Goal: Transaction & Acquisition: Purchase product/service

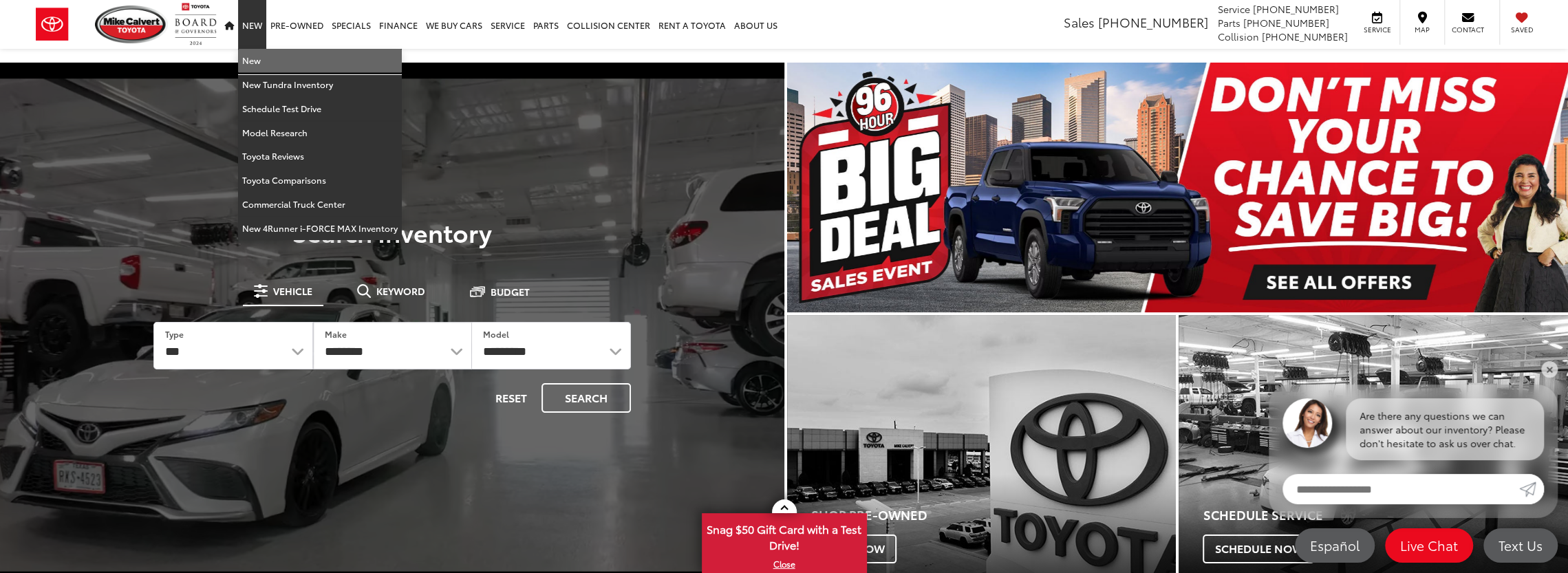
click at [257, 58] on link "New" at bounding box center [320, 61] width 164 height 24
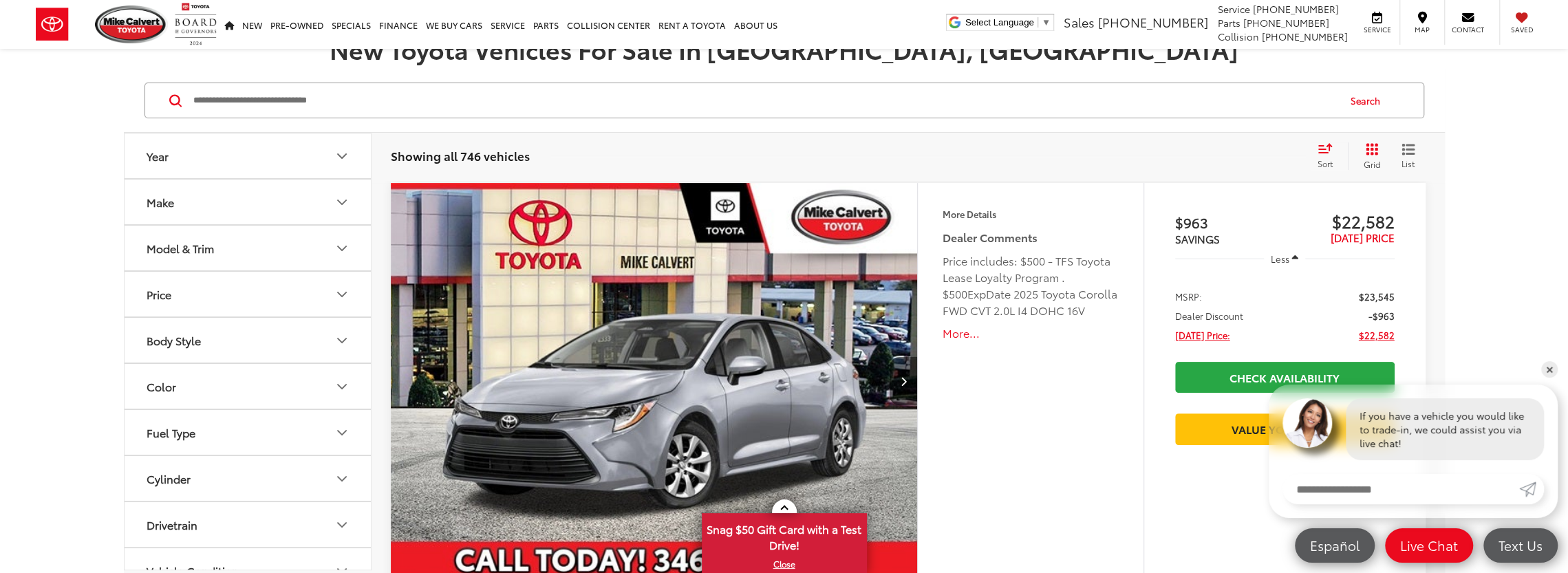
click at [341, 206] on icon "Make" at bounding box center [341, 203] width 16 height 16
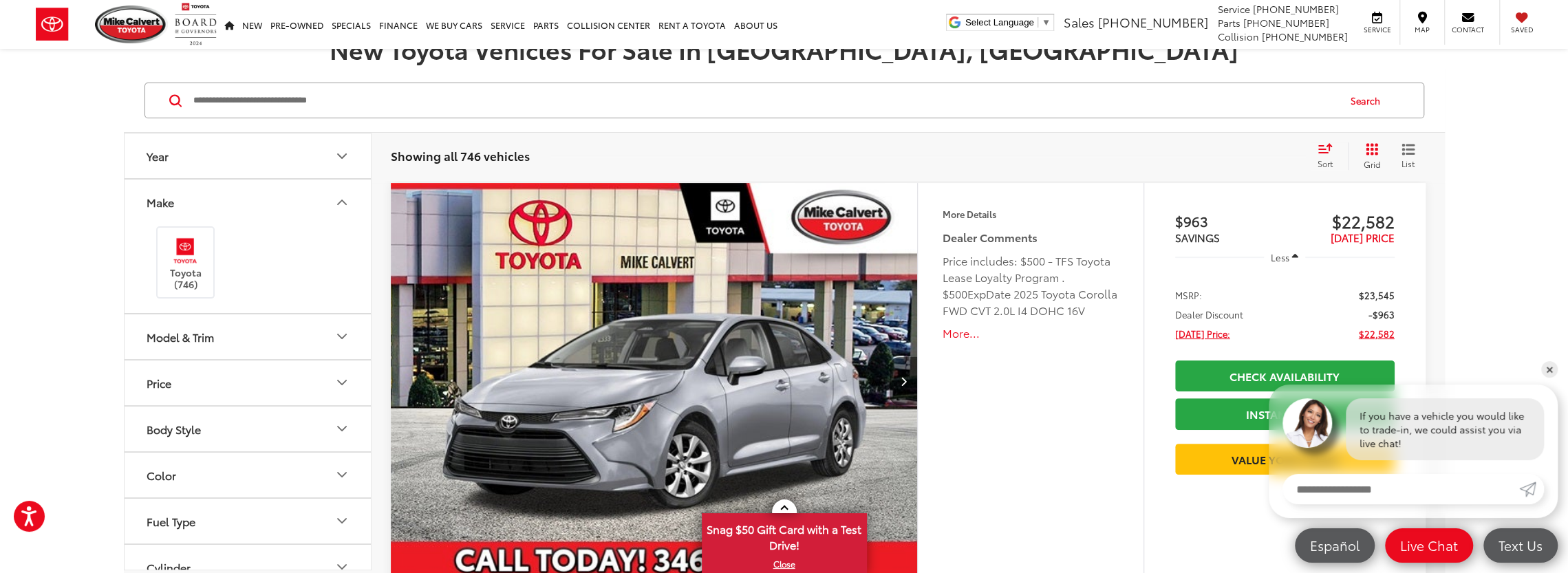
click at [345, 335] on icon "Model & Trim" at bounding box center [341, 336] width 16 height 16
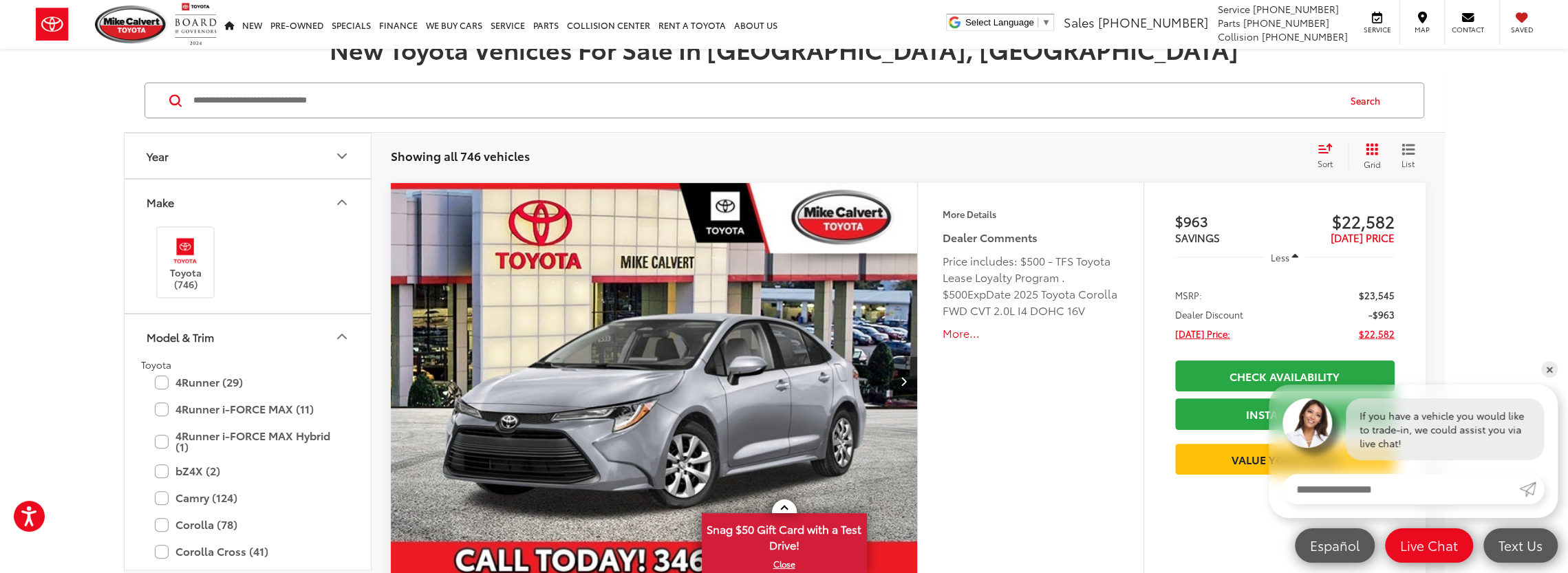
scroll to position [206, 0]
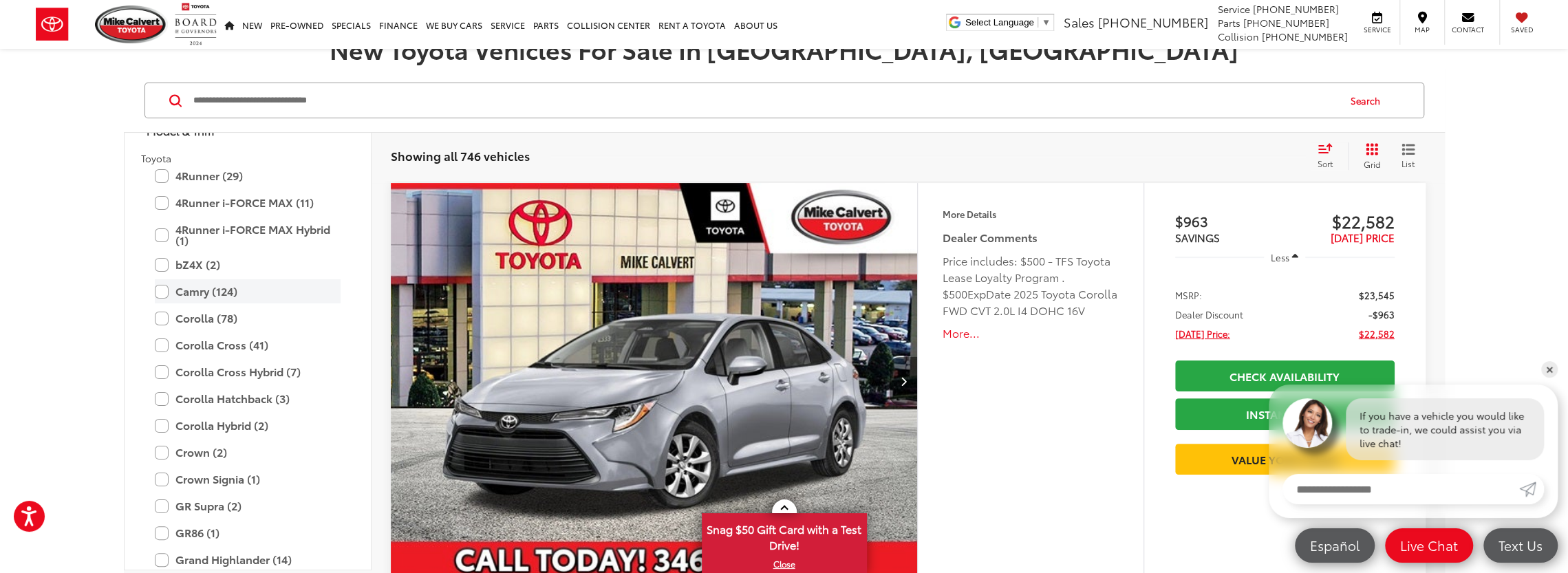
click at [160, 288] on label "Camry (124)" at bounding box center [247, 291] width 185 height 24
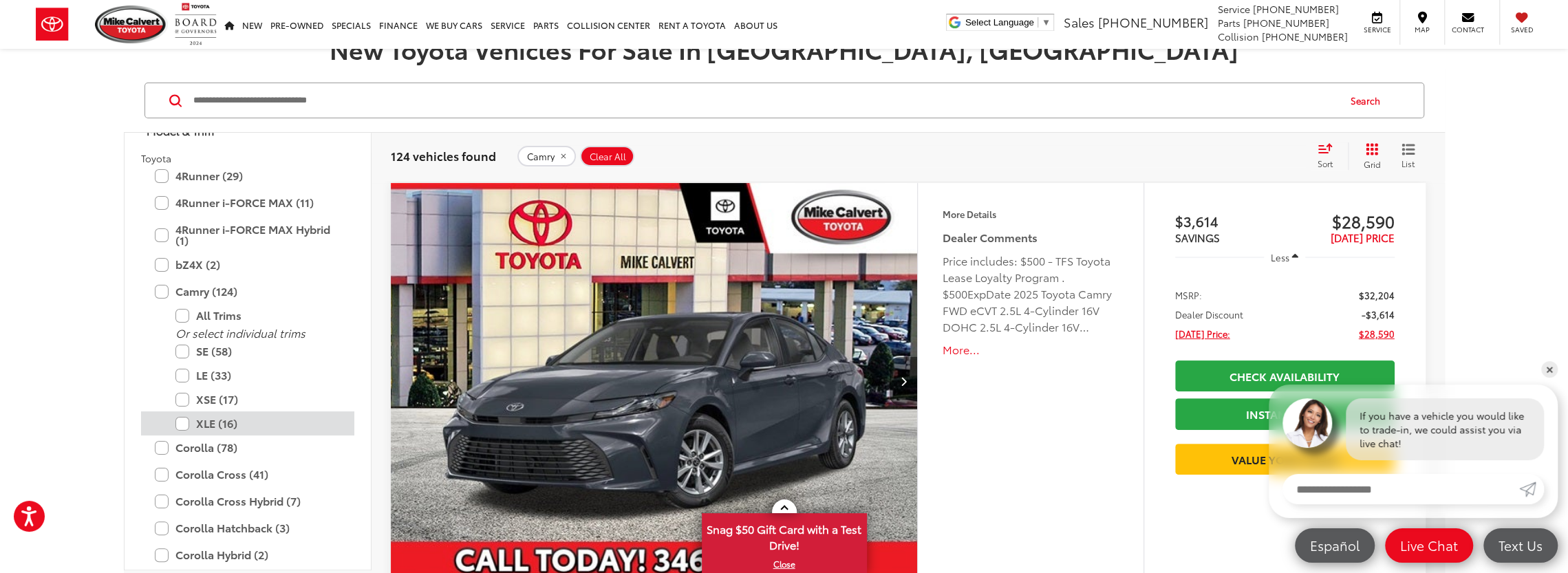
click at [183, 424] on label "XLE (16)" at bounding box center [257, 424] width 165 height 24
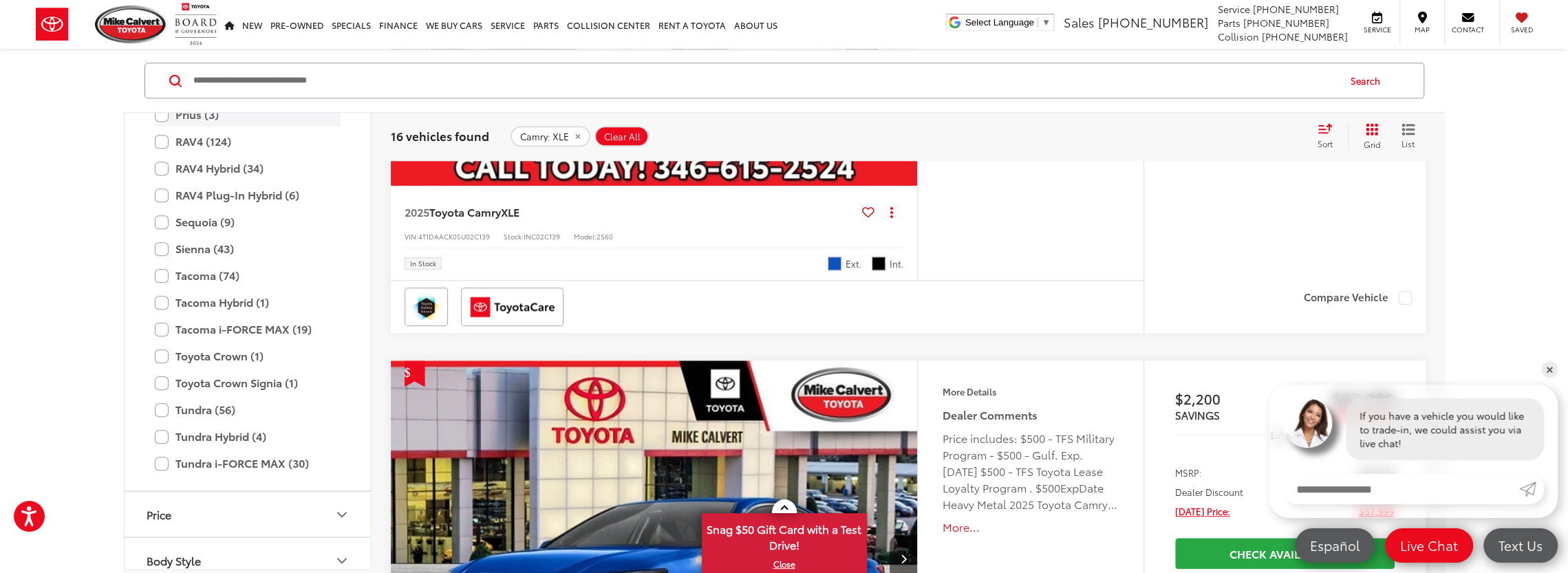
scroll to position [1032, 0]
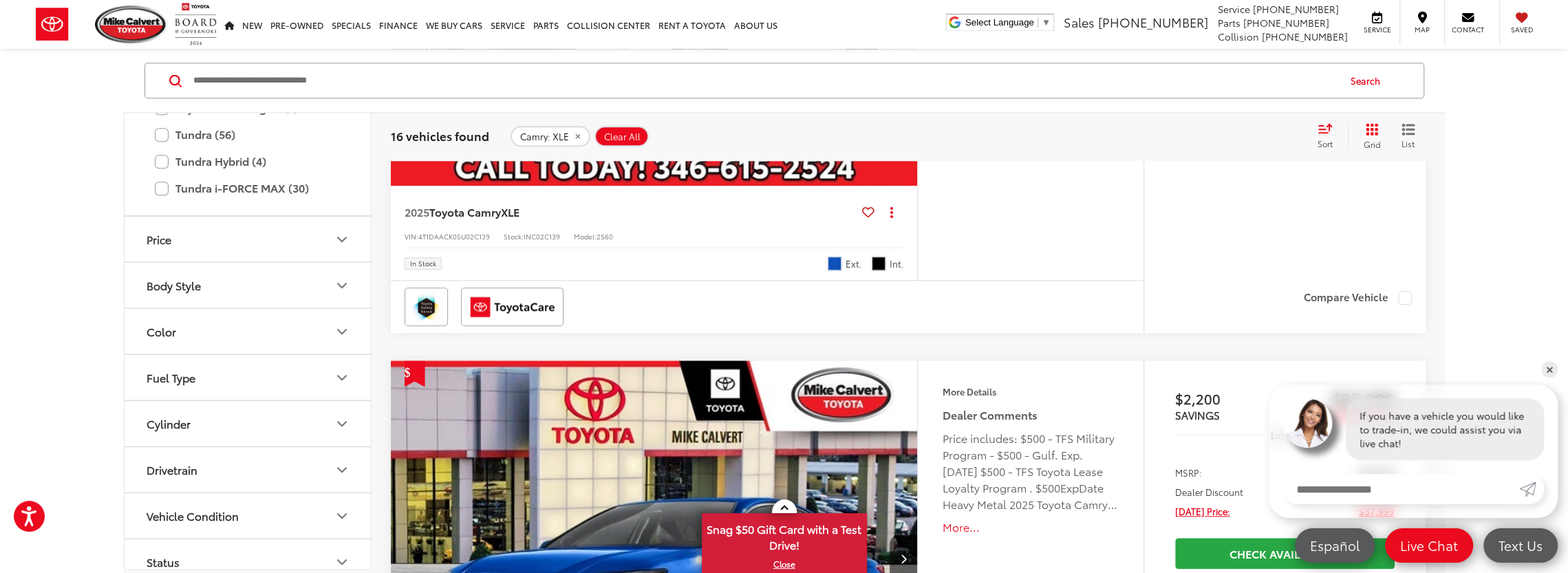
click at [341, 328] on icon "Color" at bounding box center [341, 332] width 16 height 16
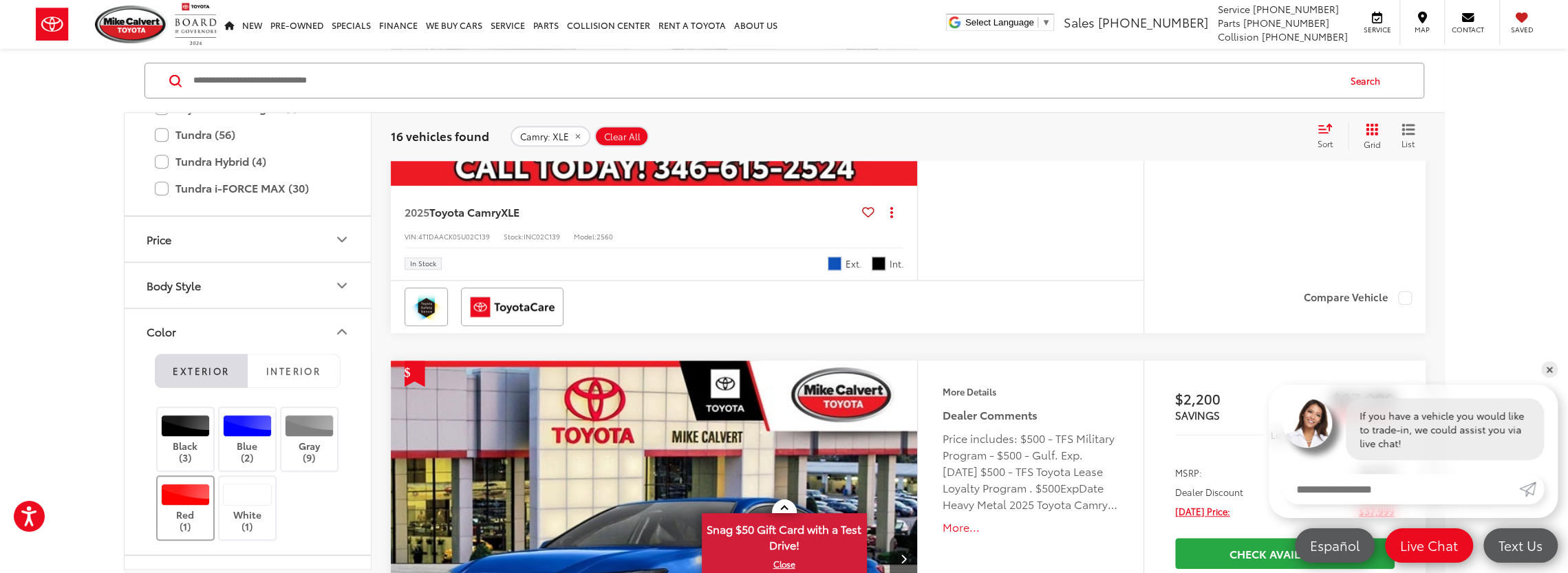
click at [190, 510] on label "Red (1)" at bounding box center [185, 508] width 55 height 49
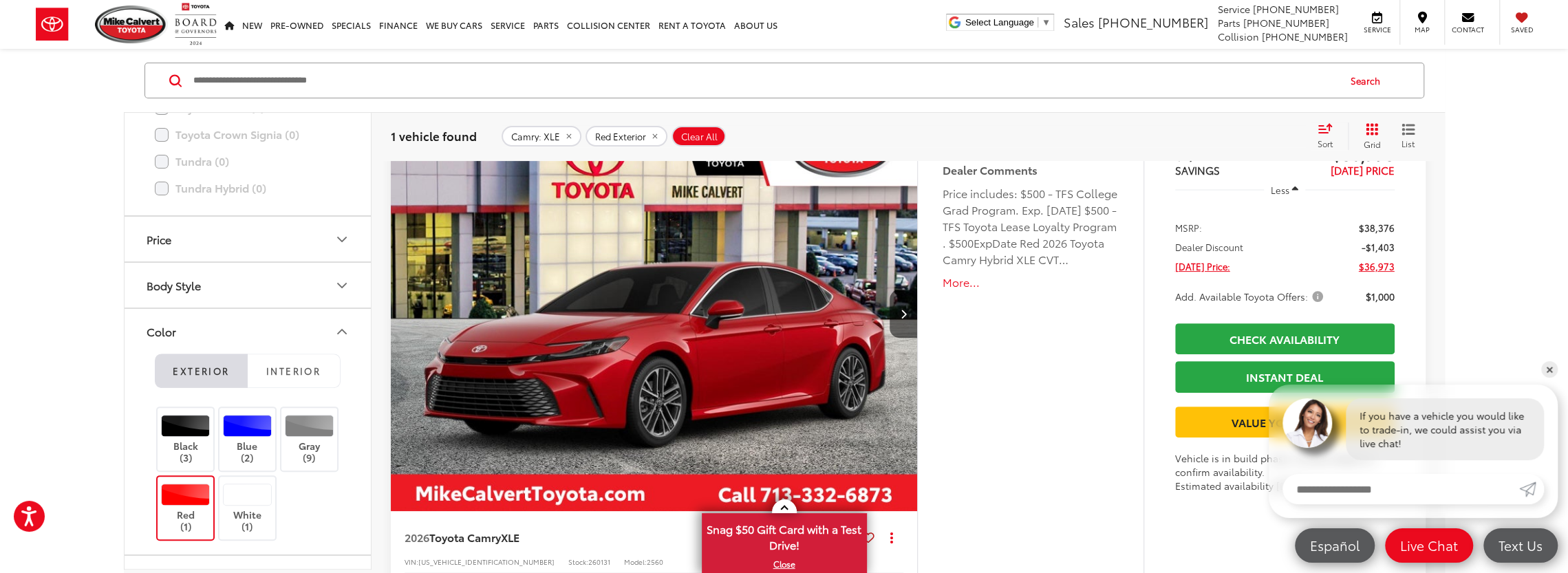
scroll to position [295, 0]
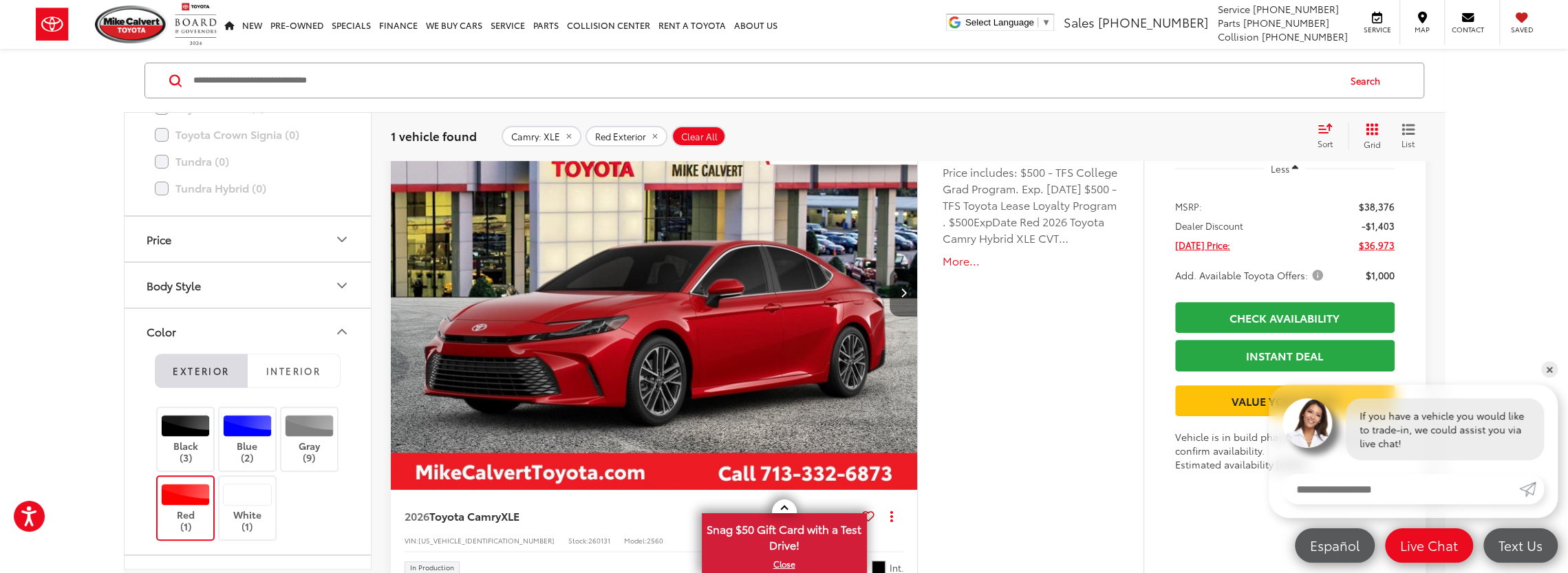
click at [907, 288] on button "Next image" at bounding box center [903, 292] width 27 height 48
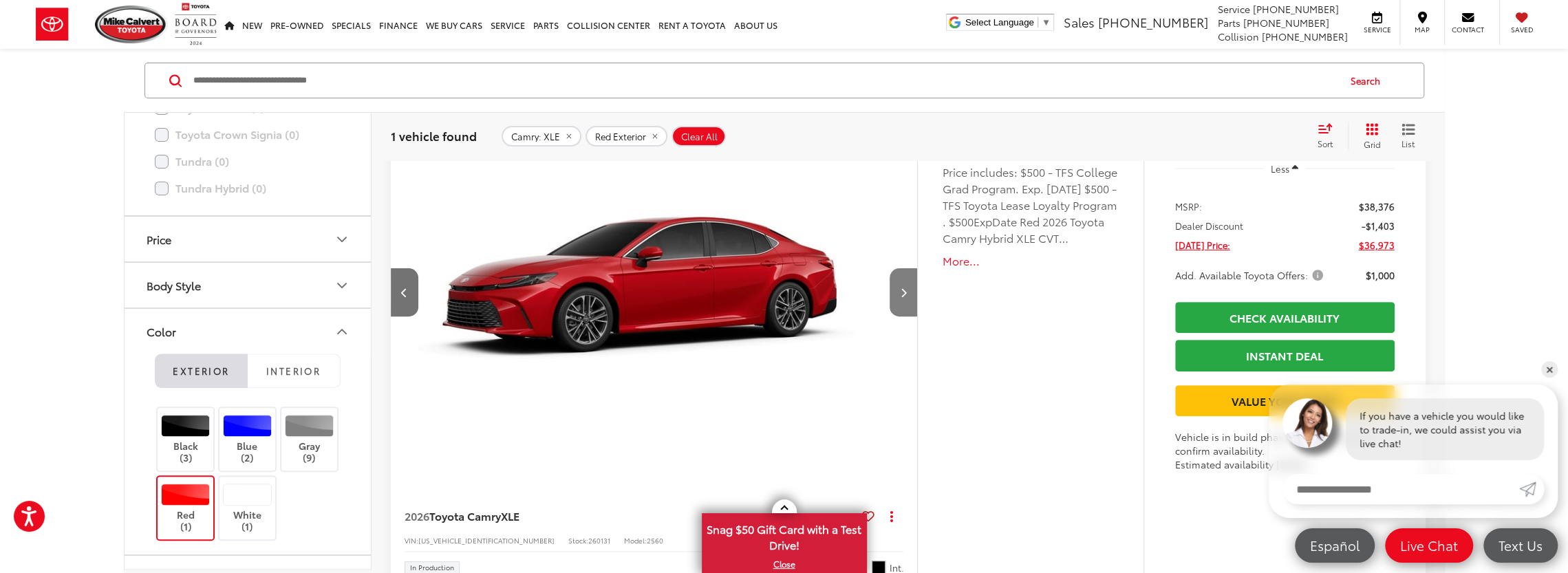
click at [905, 288] on icon "Next image" at bounding box center [904, 292] width 6 height 10
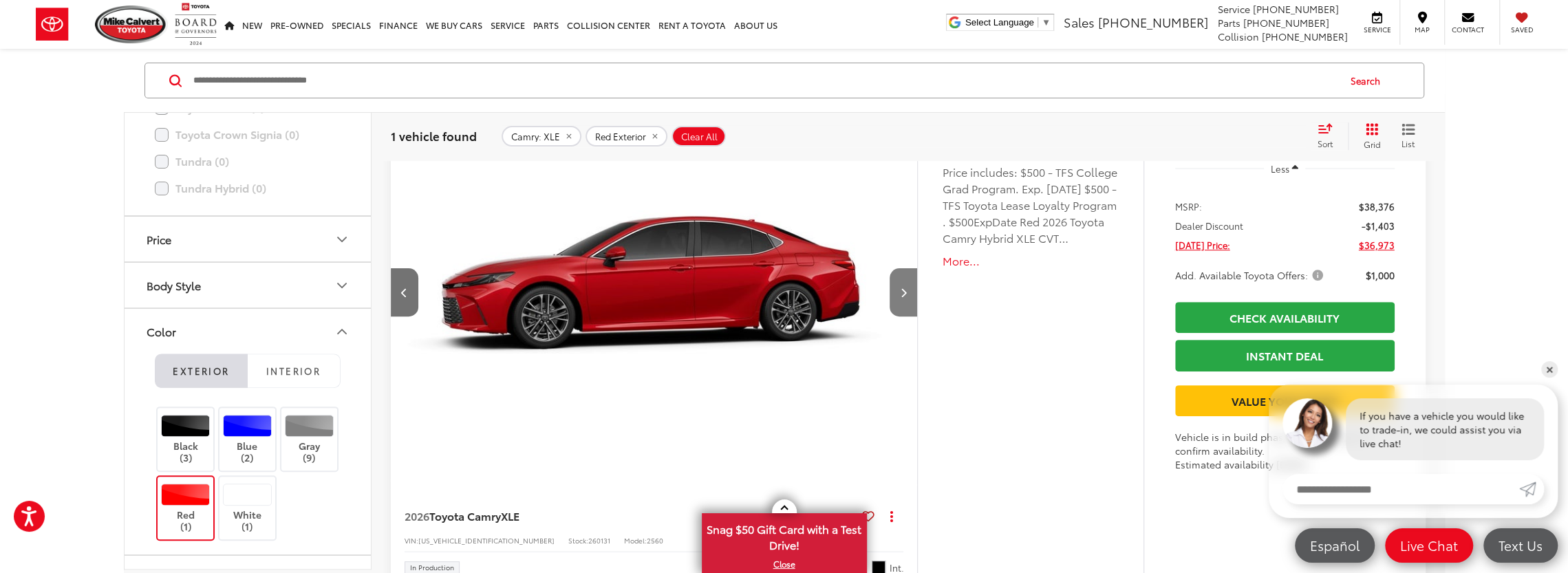
click at [905, 288] on icon "Next image" at bounding box center [904, 292] width 6 height 10
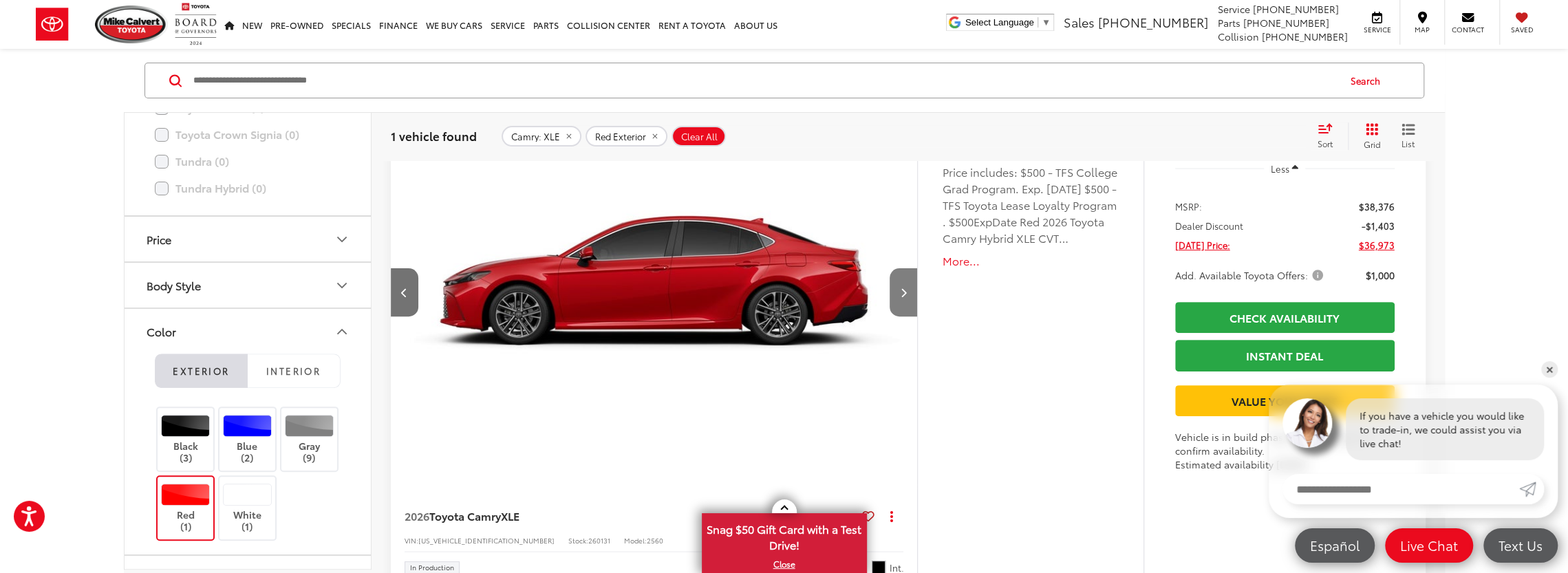
click at [905, 288] on icon "Next image" at bounding box center [904, 292] width 6 height 10
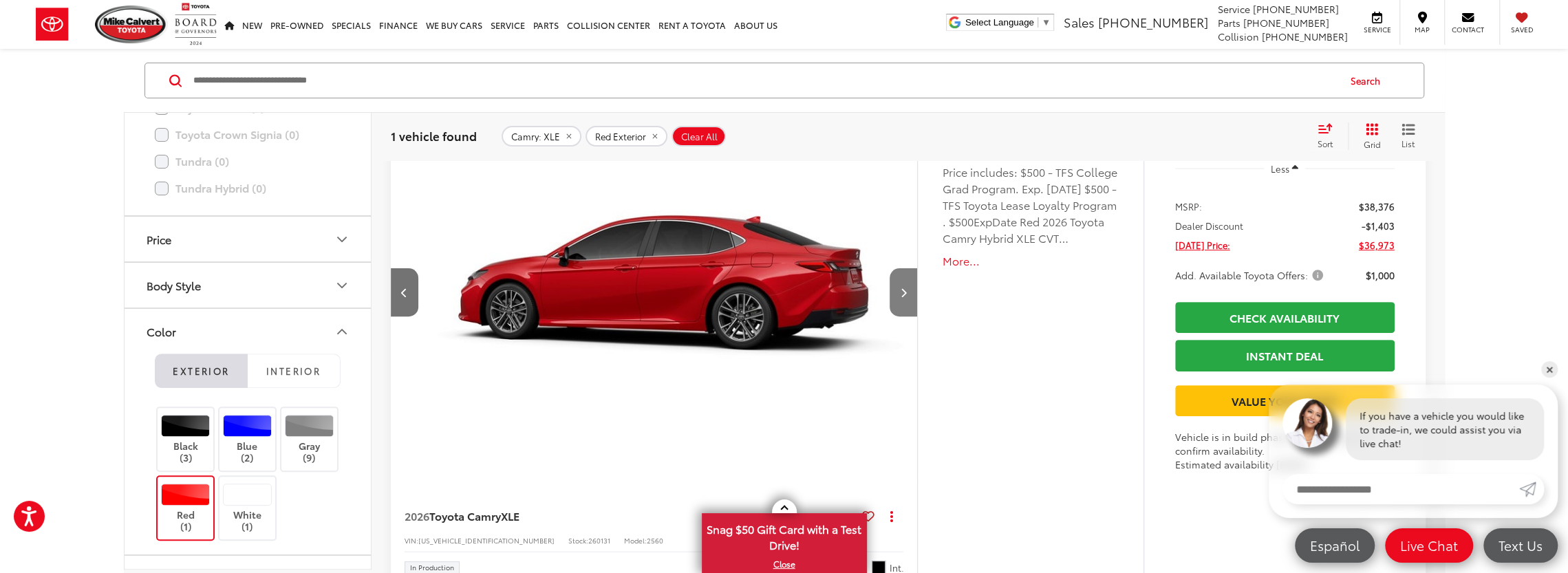
click at [905, 288] on icon "Next image" at bounding box center [904, 292] width 6 height 10
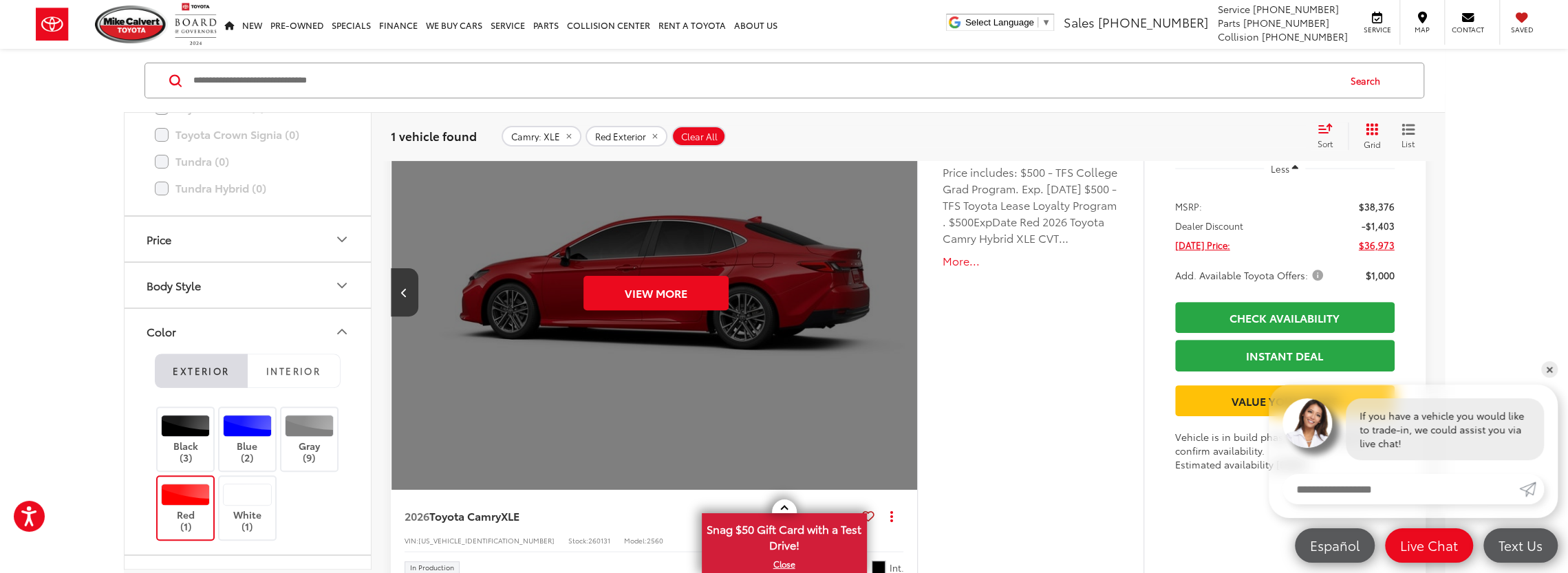
scroll to position [0, 2644]
click at [905, 288] on div "View More" at bounding box center [655, 293] width 529 height 397
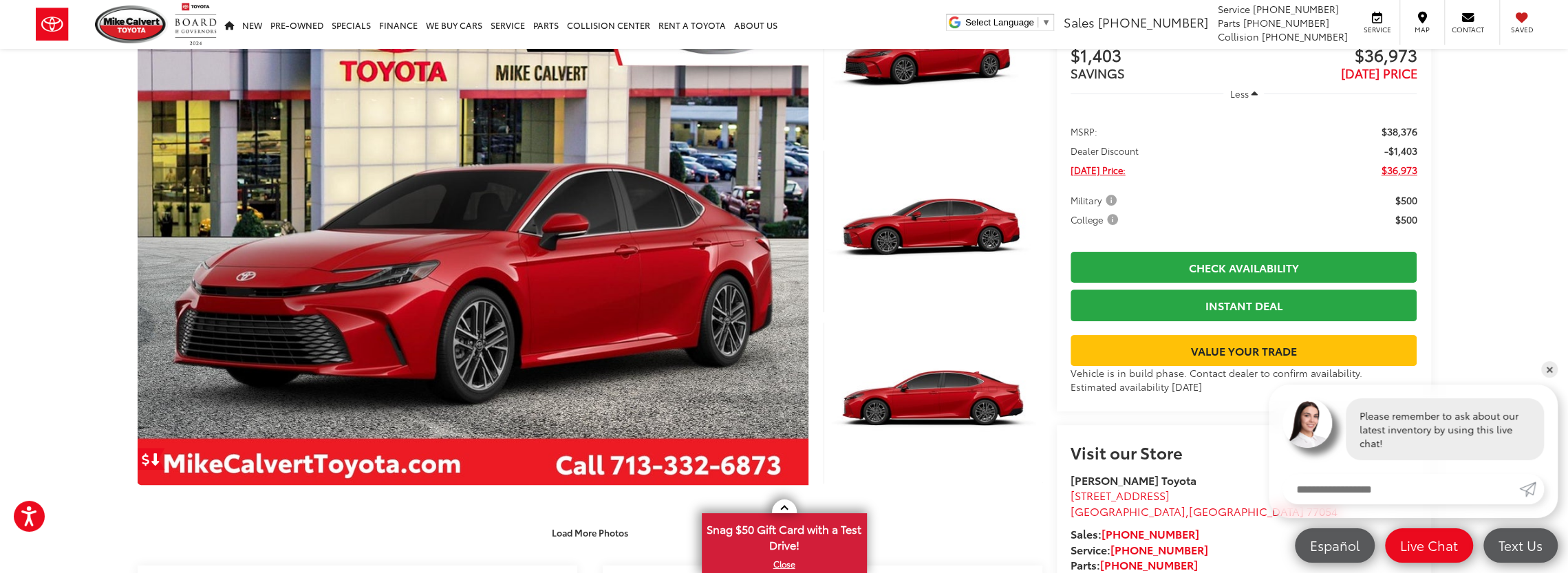
scroll to position [138, 0]
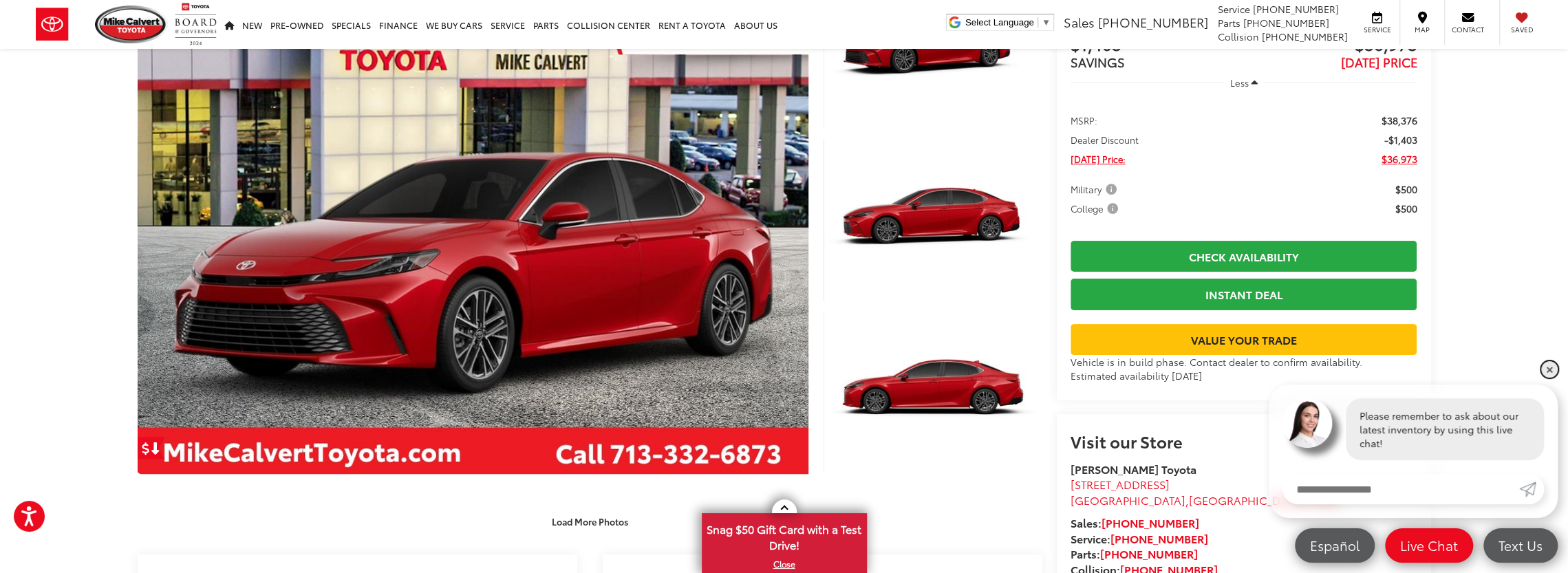
click at [1551, 373] on link "✕" at bounding box center [1549, 370] width 16 height 16
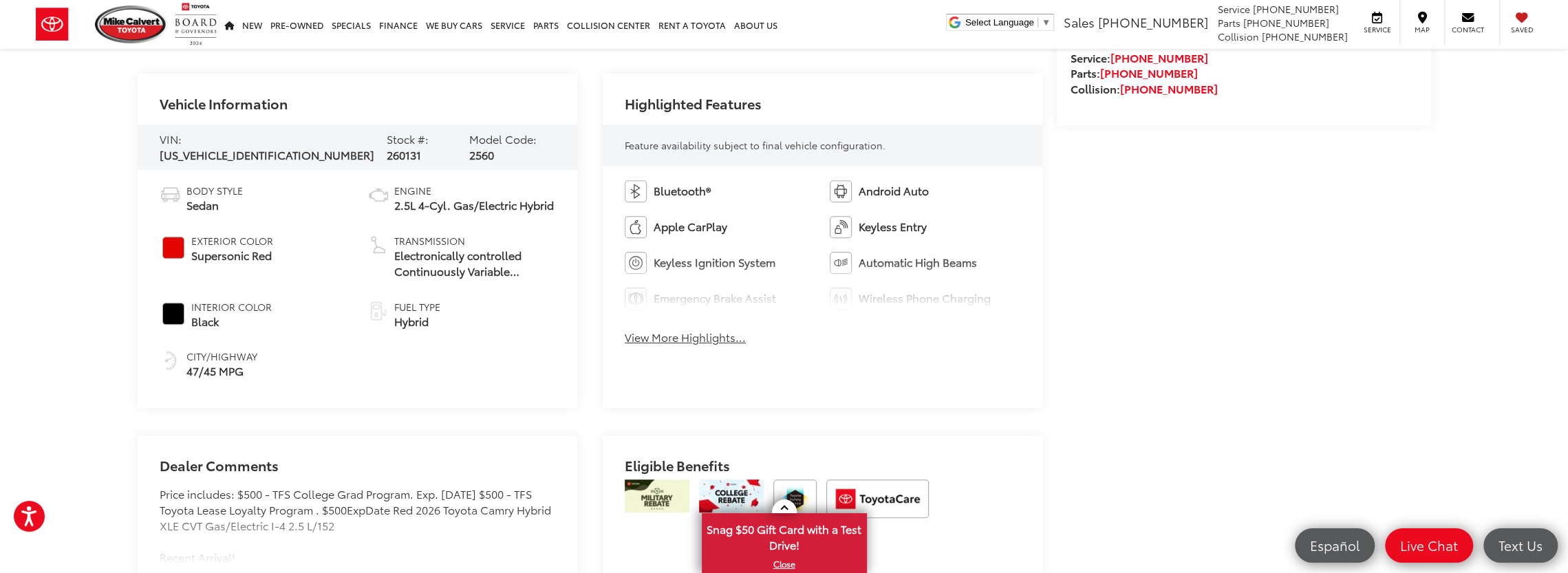
scroll to position [620, 0]
click at [684, 335] on button "View More Highlights..." at bounding box center [685, 336] width 121 height 16
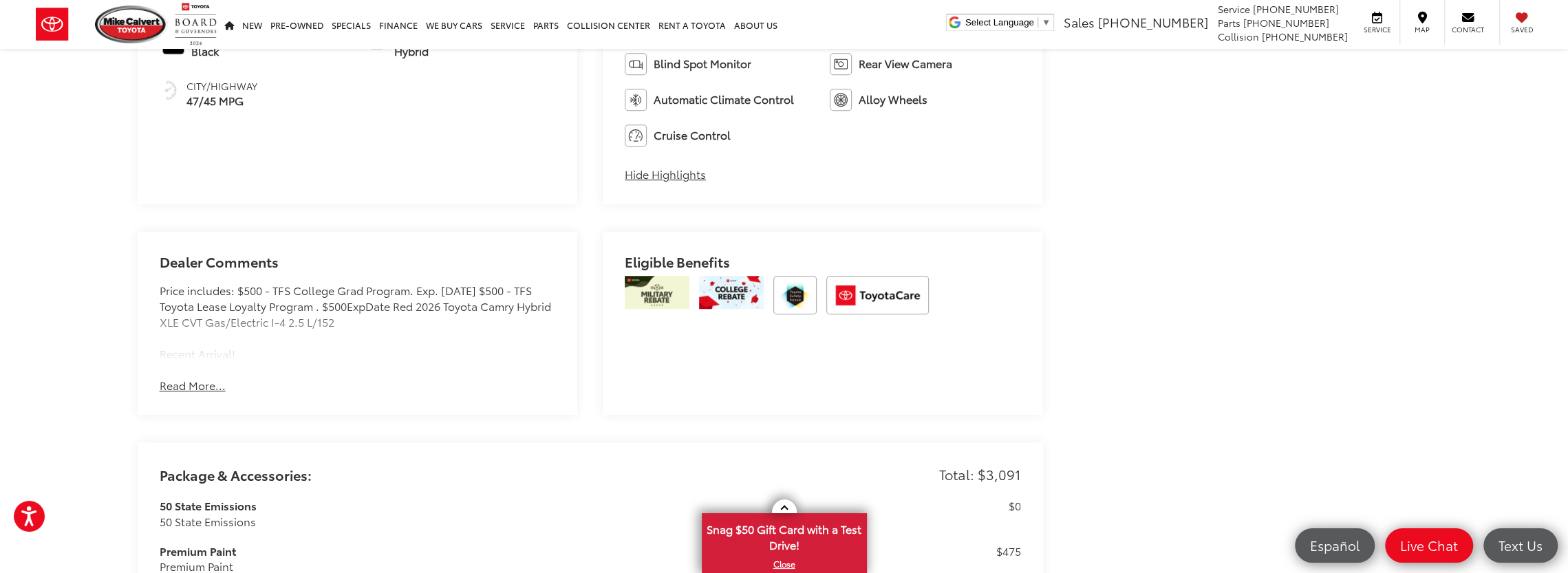
scroll to position [1032, 0]
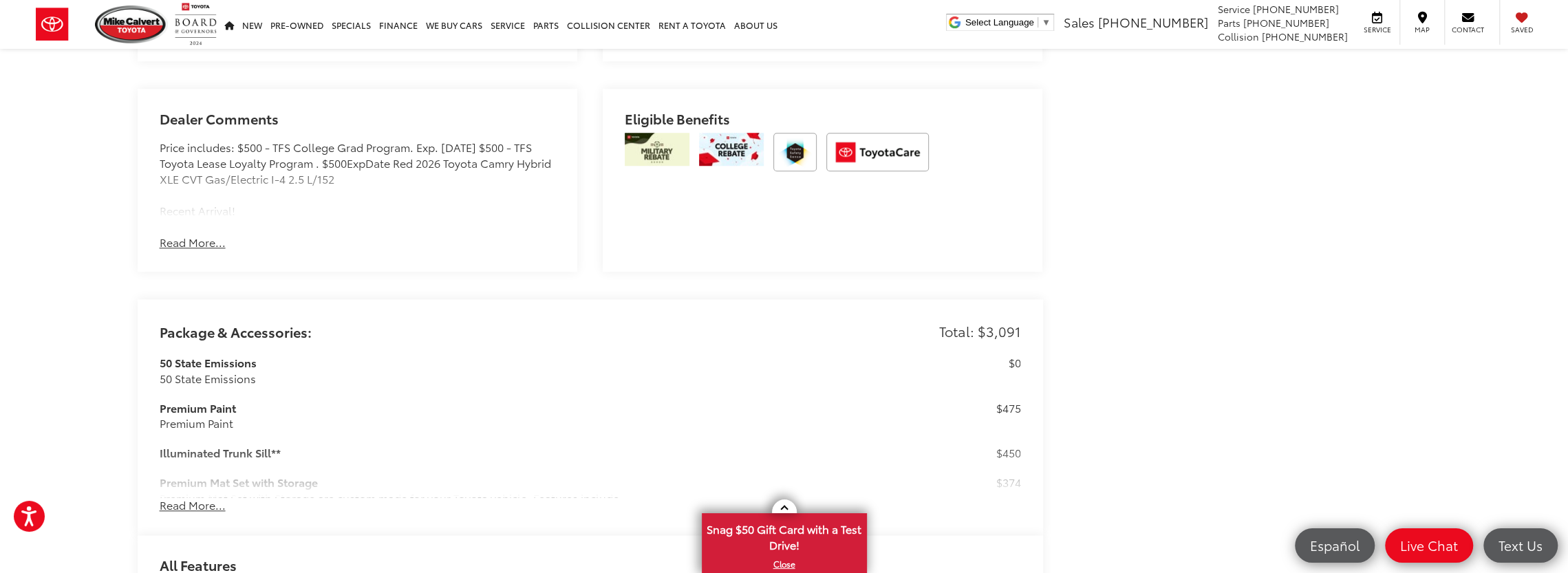
click at [202, 237] on button "Read More..." at bounding box center [192, 242] width 66 height 16
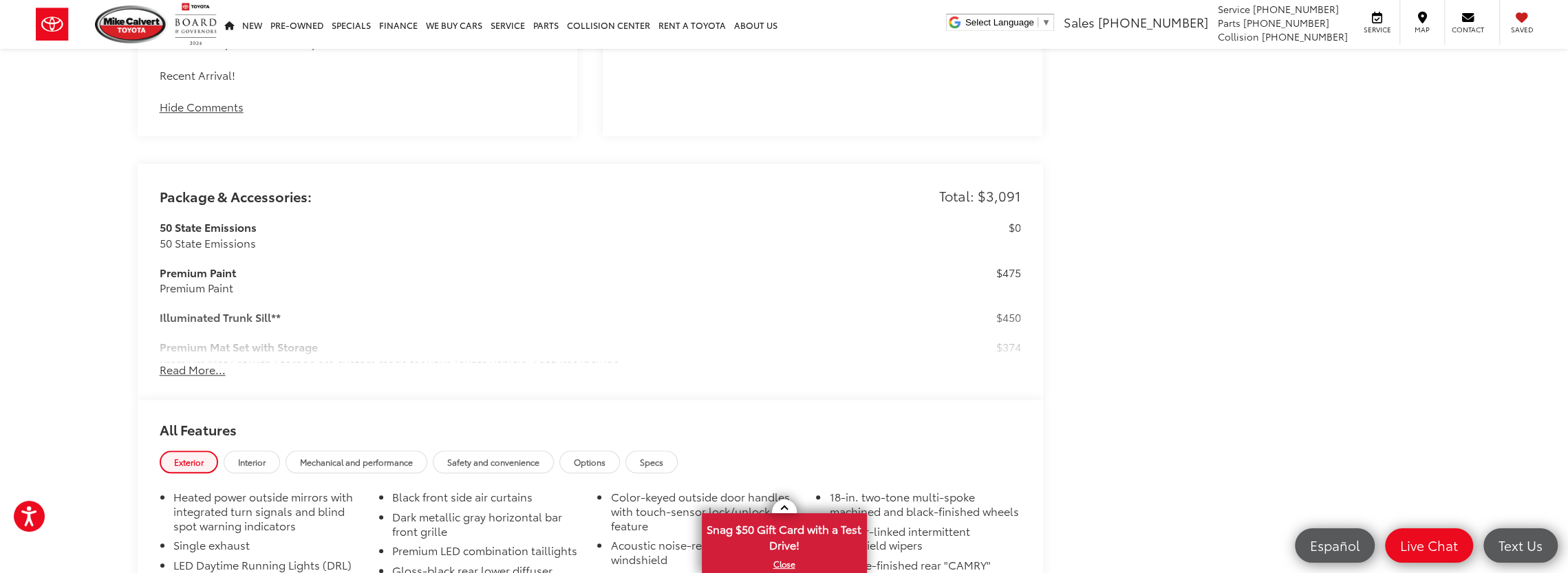
scroll to position [1170, 0]
click at [177, 376] on div "Package & Accessories: Total: $3,091 50 State Emissions 50 State Emissions $0 P…" at bounding box center [590, 279] width 905 height 236
click at [180, 372] on button "Read More..." at bounding box center [192, 367] width 66 height 16
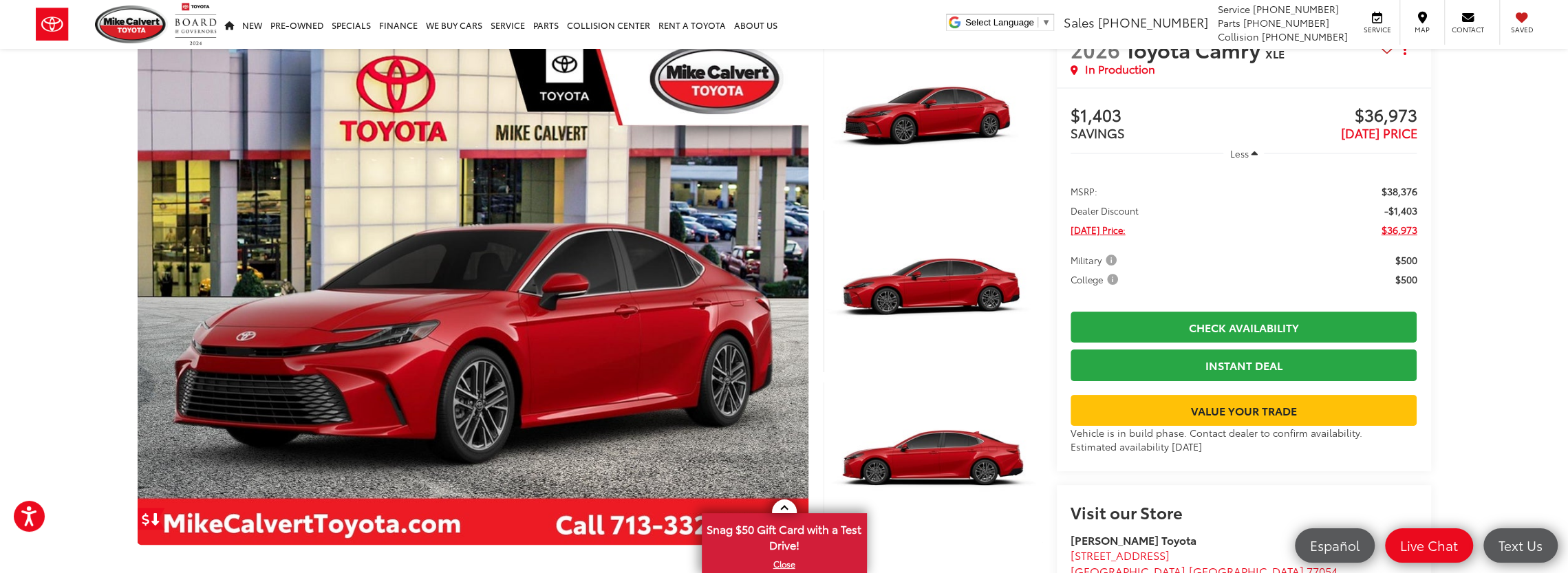
scroll to position [206, 0]
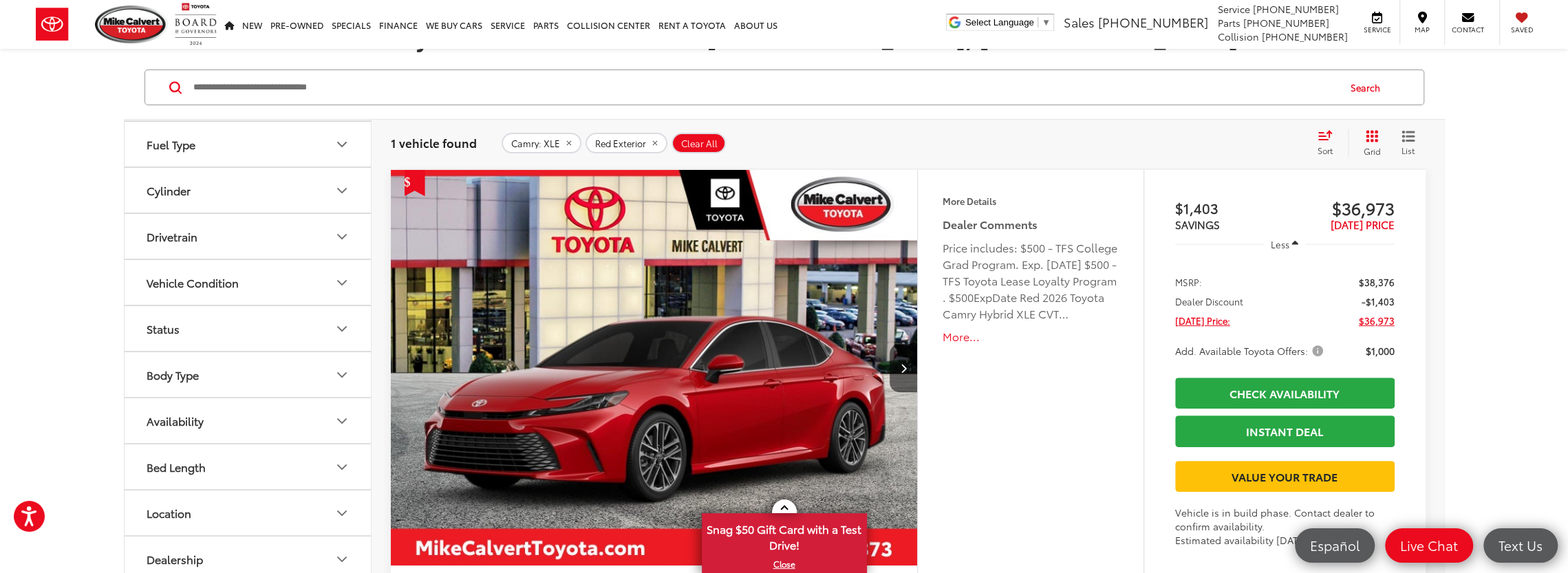
scroll to position [217, 0]
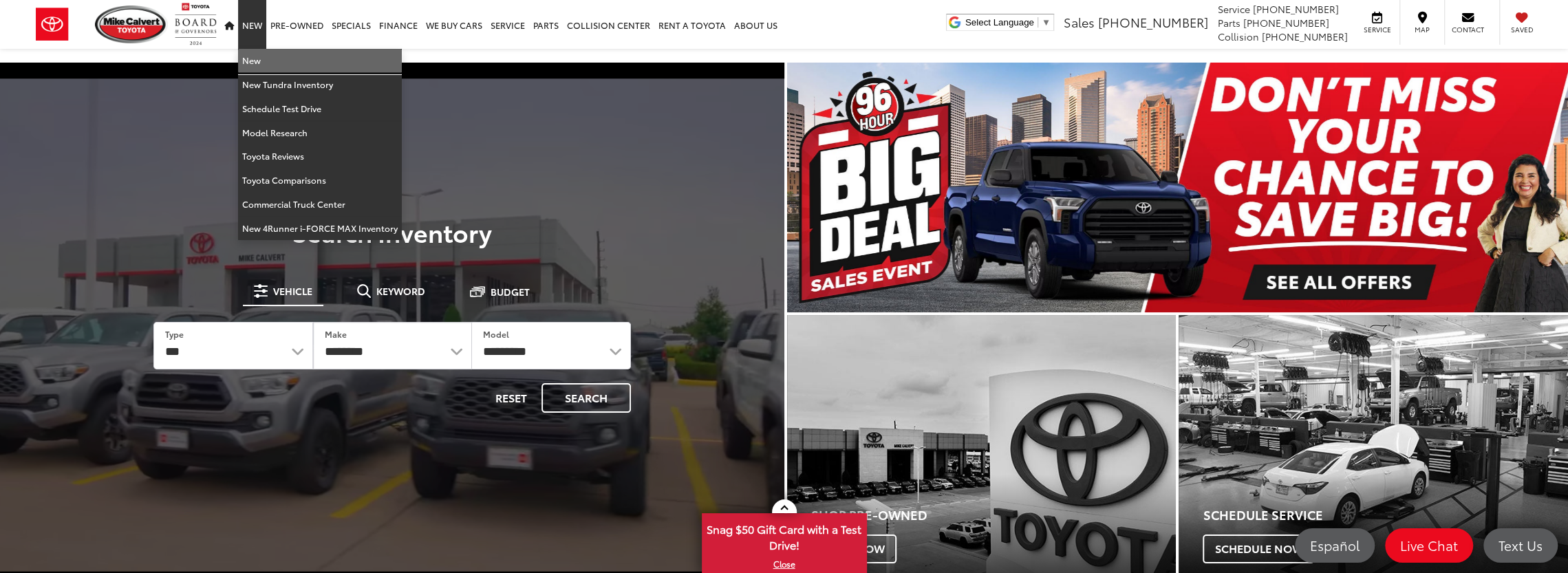
click at [256, 62] on link "New" at bounding box center [320, 61] width 164 height 24
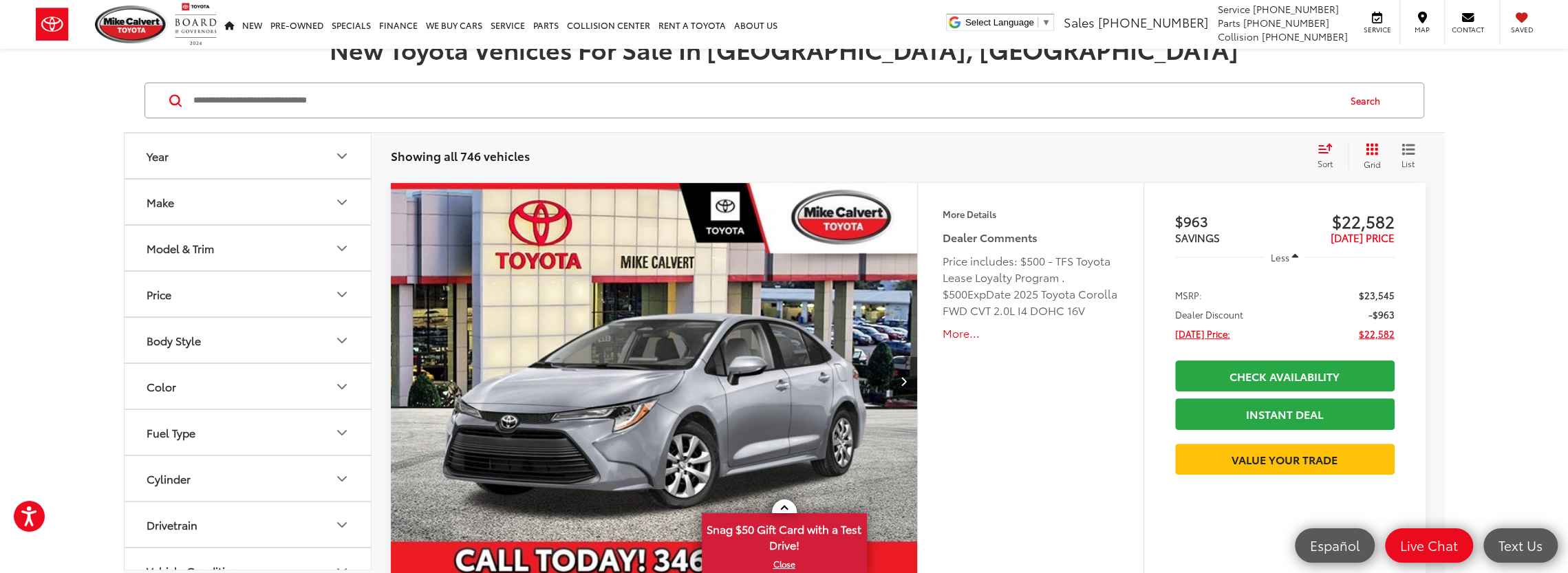
click at [341, 244] on icon "Model & Trim" at bounding box center [341, 248] width 16 height 16
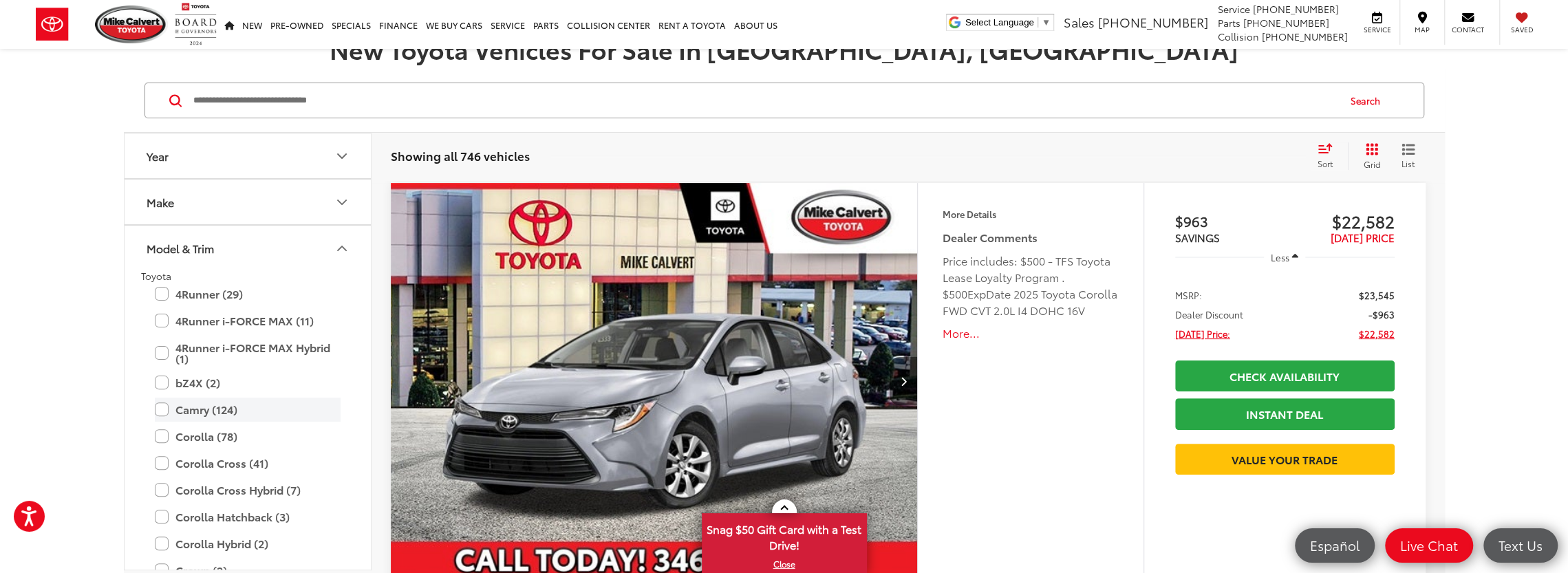
click at [160, 408] on label "Camry (124)" at bounding box center [247, 410] width 185 height 24
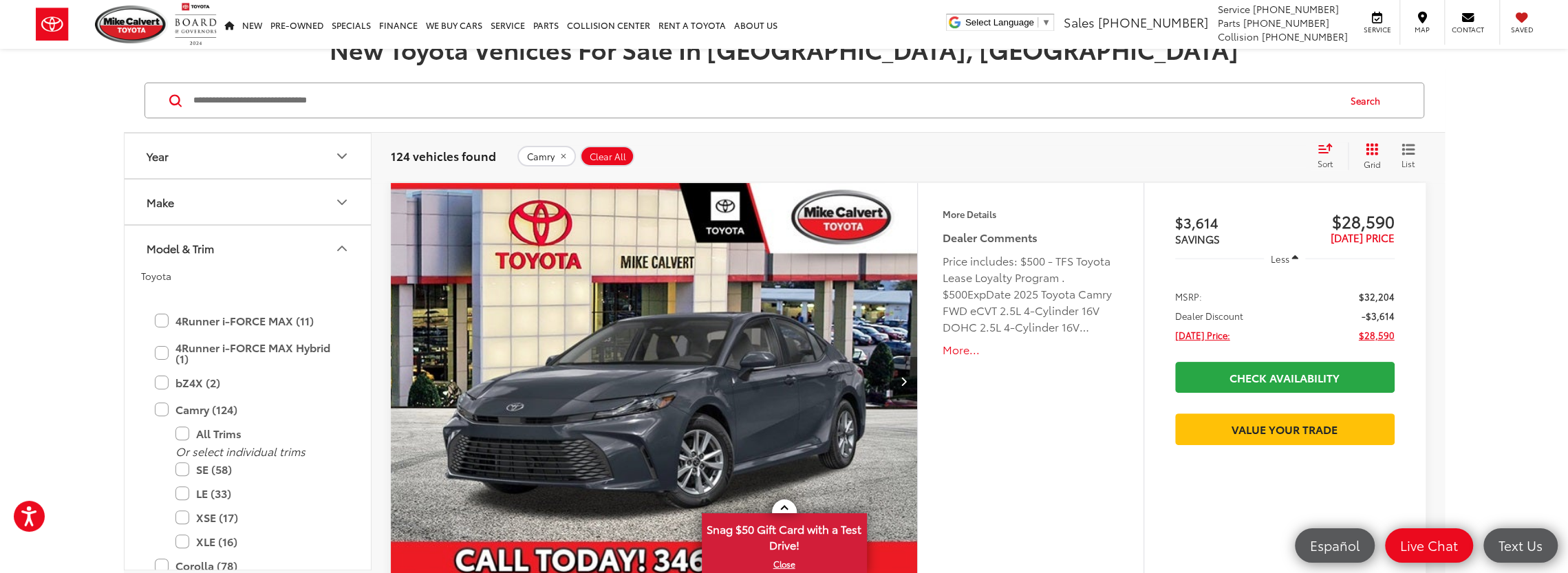
scroll to position [206, 0]
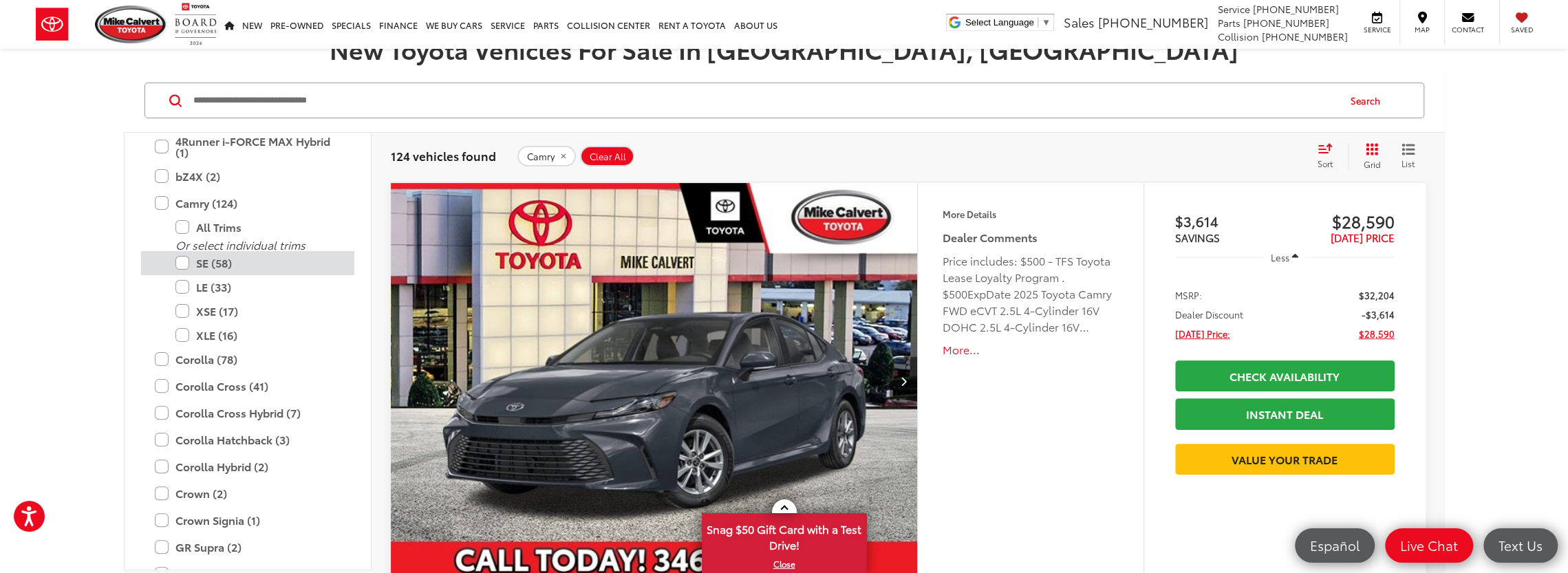
click at [180, 263] on label "SE (58)" at bounding box center [257, 263] width 165 height 24
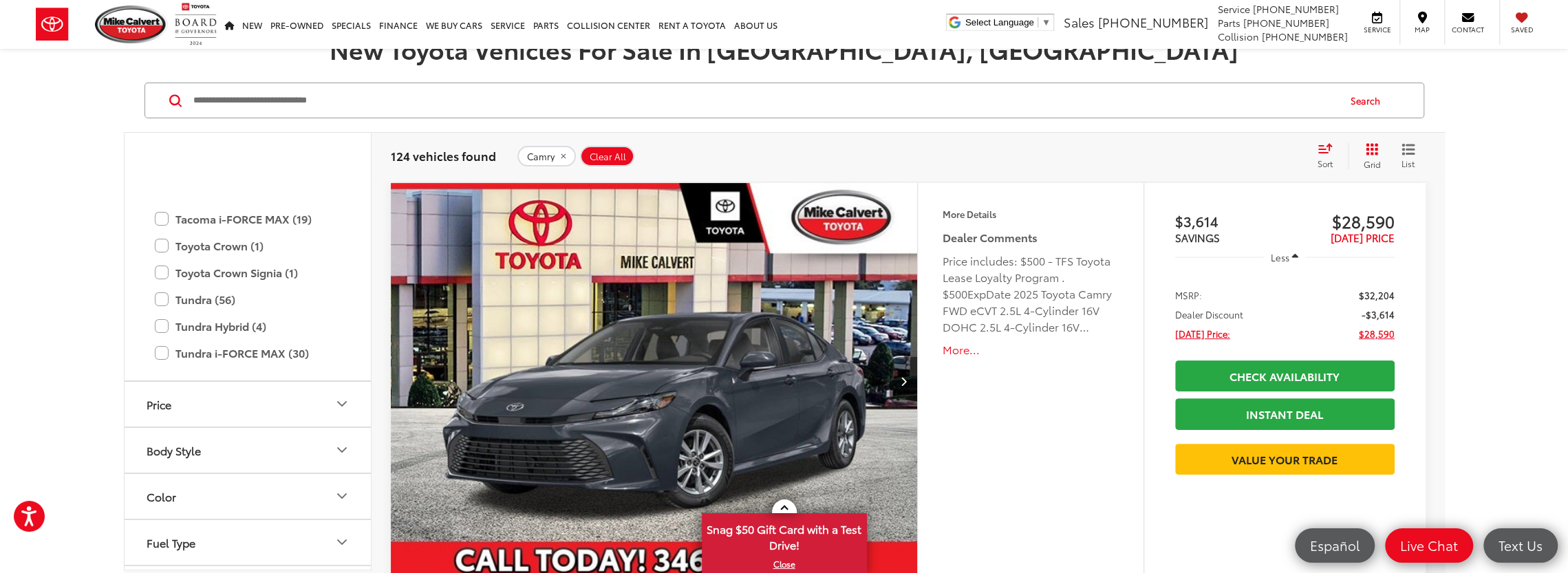
scroll to position [895, 0]
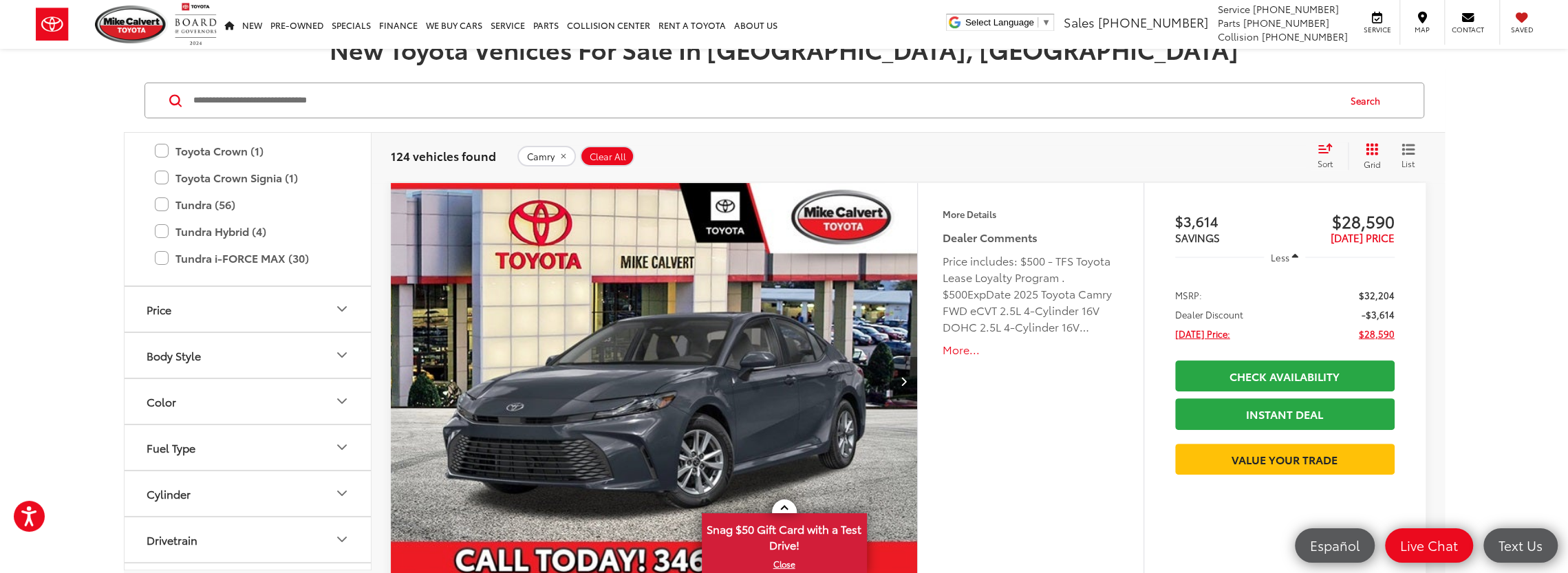
click at [344, 394] on icon "Color" at bounding box center [341, 401] width 16 height 16
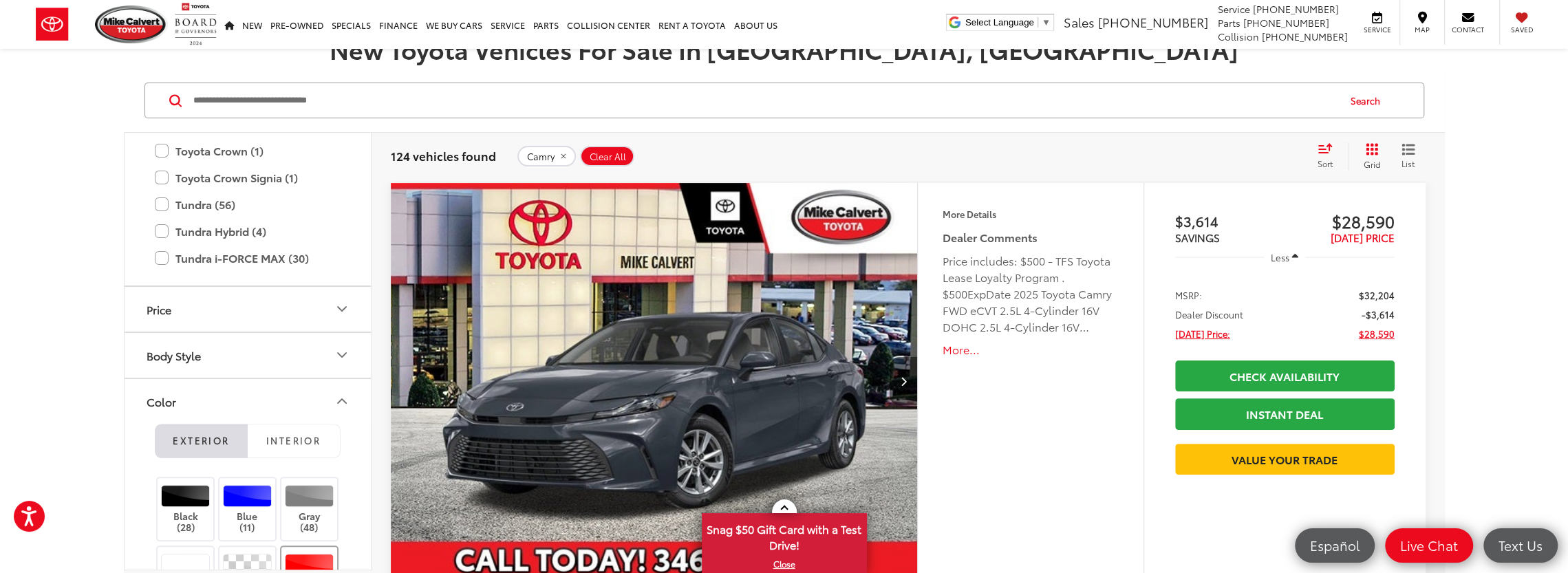
click at [295, 563] on div at bounding box center [309, 565] width 49 height 22
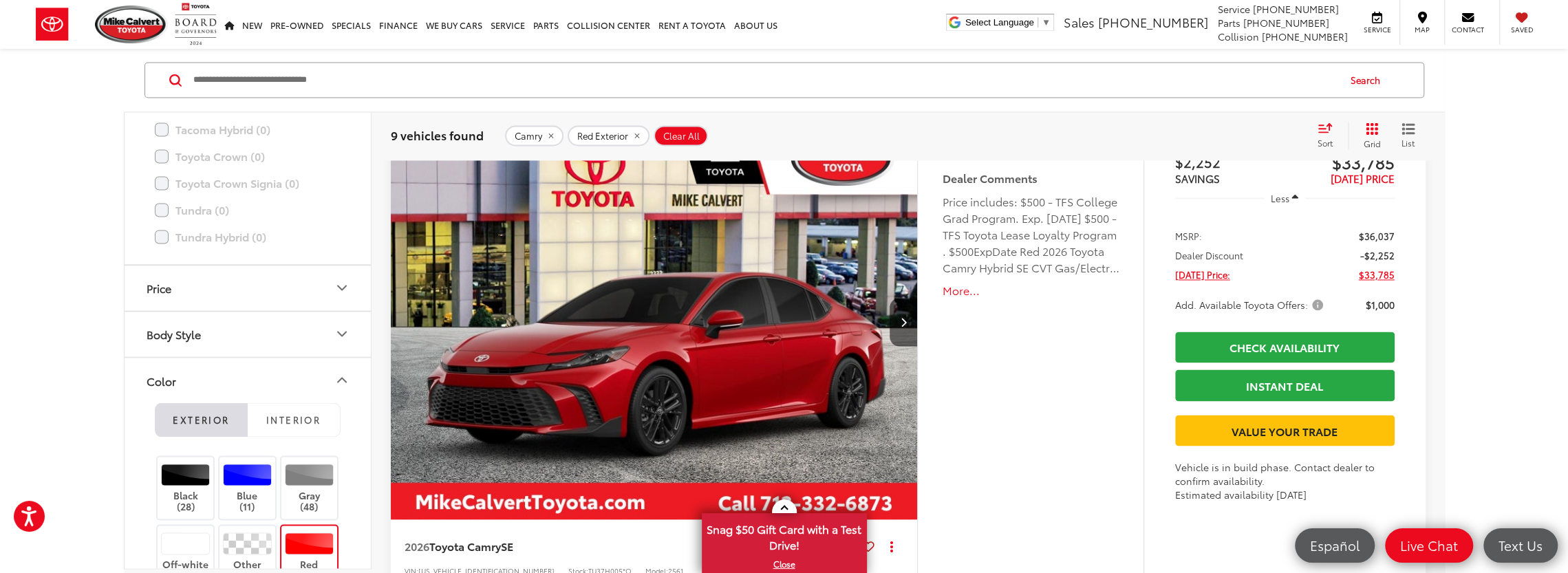
scroll to position [1996, 0]
